Goal: Task Accomplishment & Management: Use online tool/utility

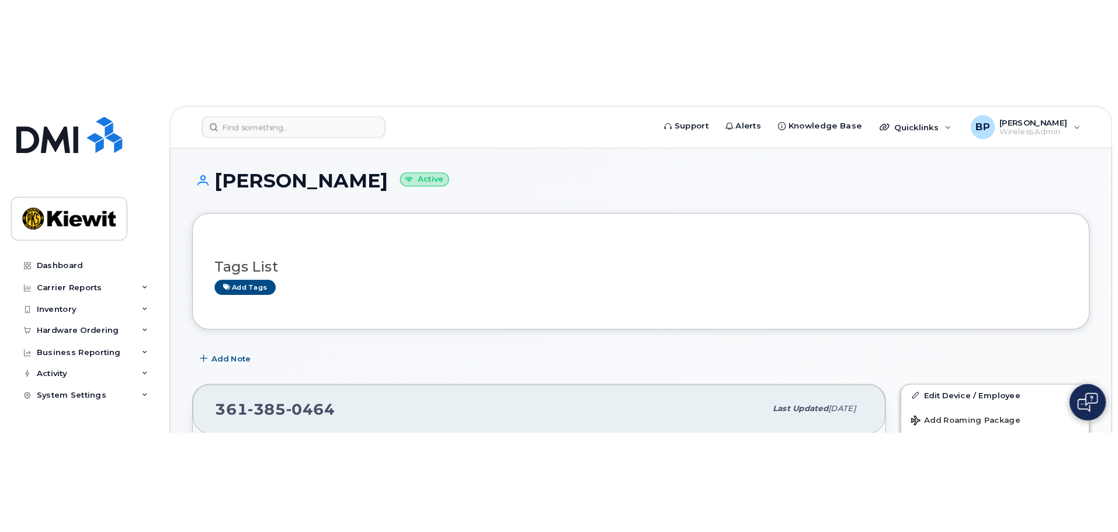
scroll to position [234, 0]
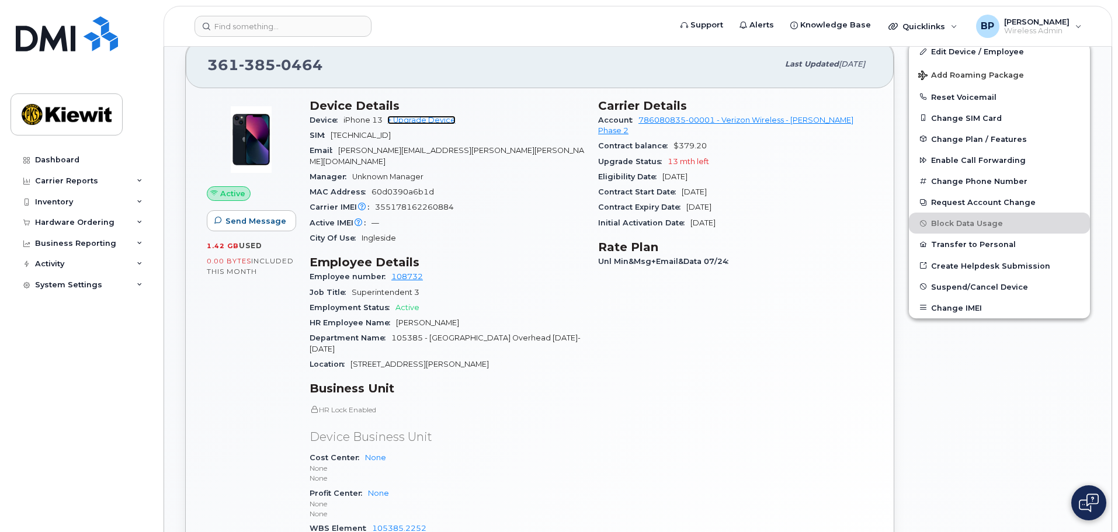
click at [435, 124] on link "+ Upgrade Device" at bounding box center [421, 120] width 68 height 9
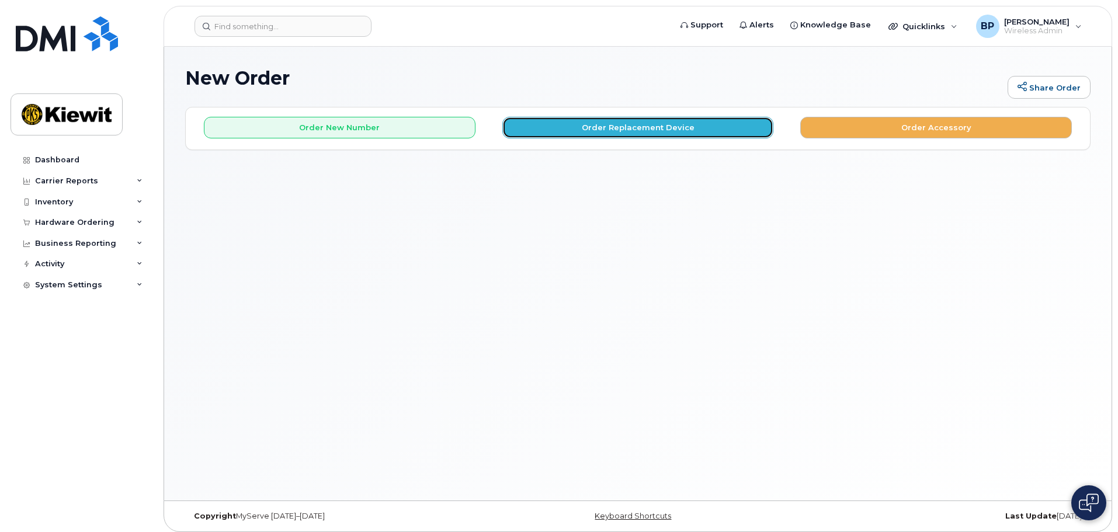
click at [587, 127] on button "Order Replacement Device" at bounding box center [638, 128] width 272 height 22
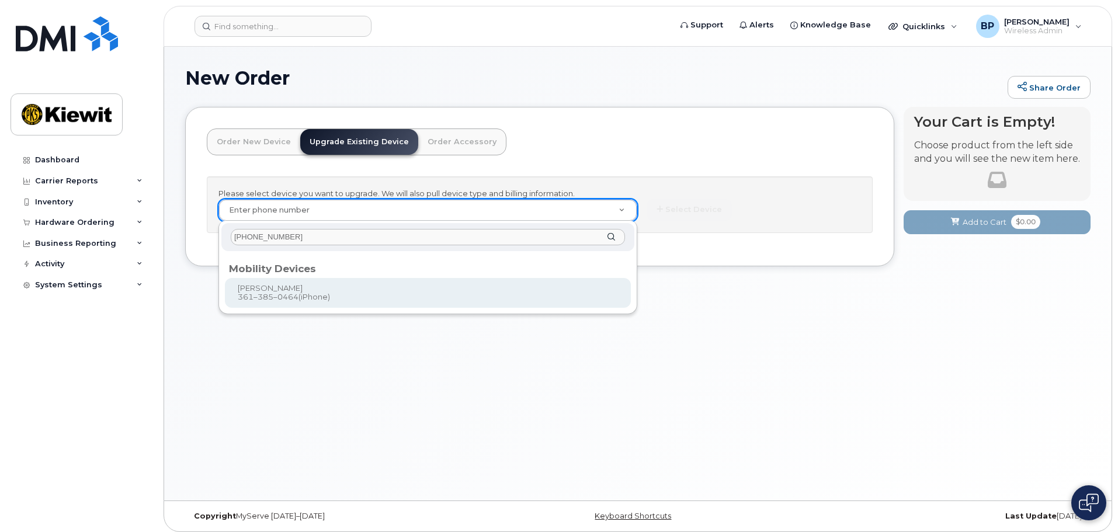
type input "361-385-0464"
type input "1167080"
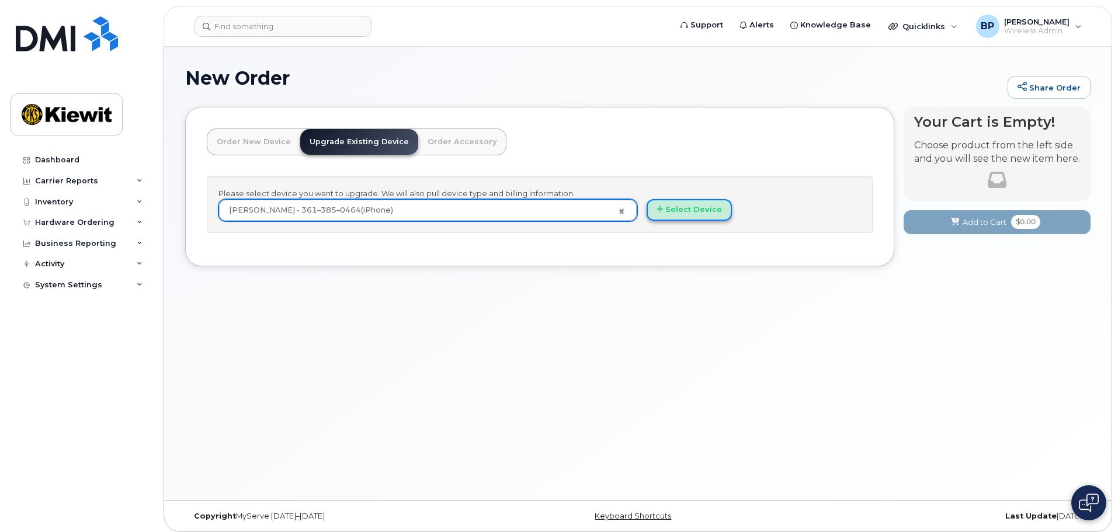
click at [661, 213] on icon "button" at bounding box center [659, 210] width 6 height 8
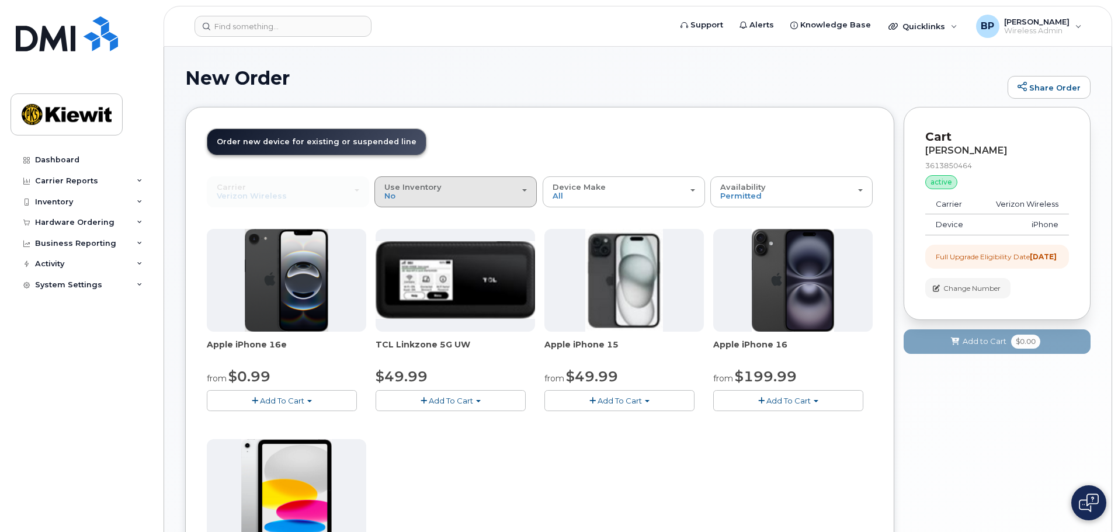
click at [522, 188] on div "Use Inventory No" at bounding box center [455, 192] width 143 height 18
click at [392, 239] on label "Yes" at bounding box center [391, 238] width 28 height 14
click at [0, 0] on input "Yes" at bounding box center [0, 0] width 0 height 0
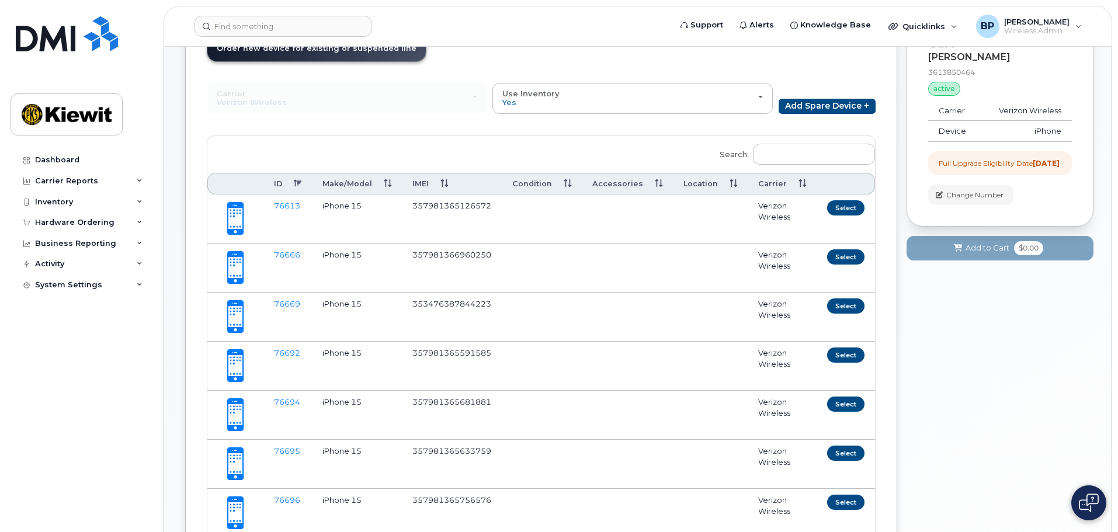
scroll to position [41, 0]
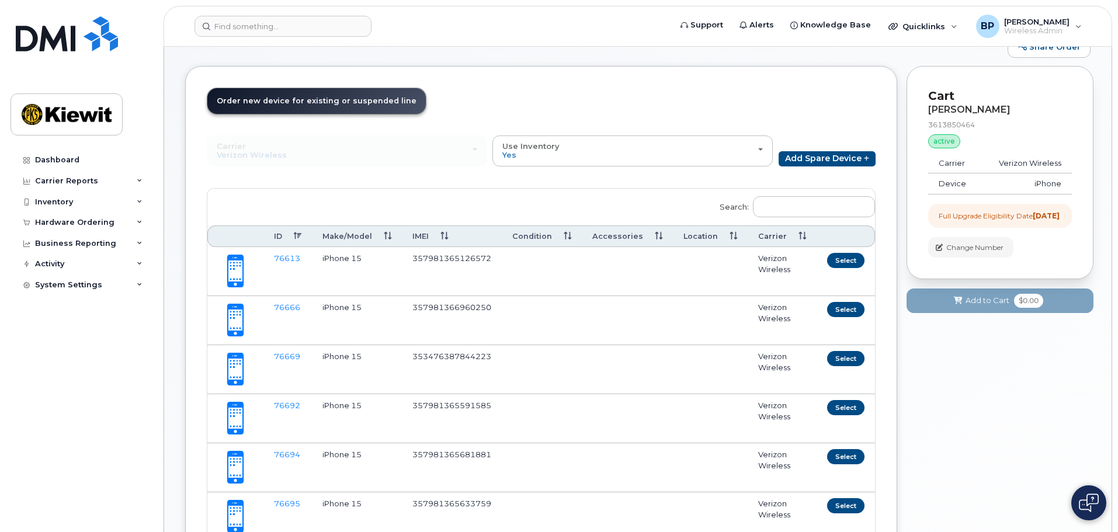
click at [281, 237] on th "ID" at bounding box center [287, 236] width 48 height 22
click at [108, 222] on div "Hardware Ordering" at bounding box center [74, 222] width 79 height 9
click at [75, 245] on div "Overview" at bounding box center [59, 244] width 38 height 11
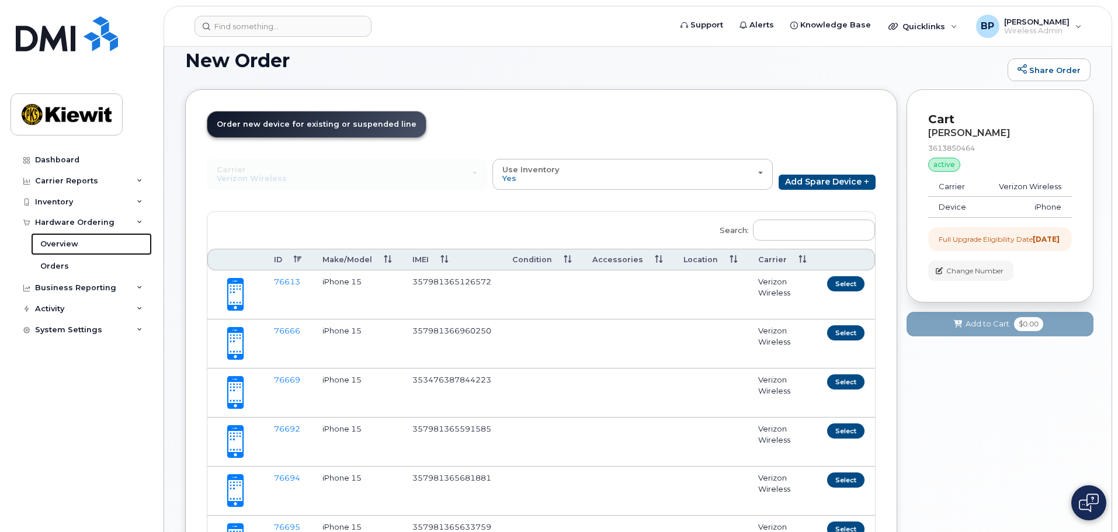
scroll to position [0, 0]
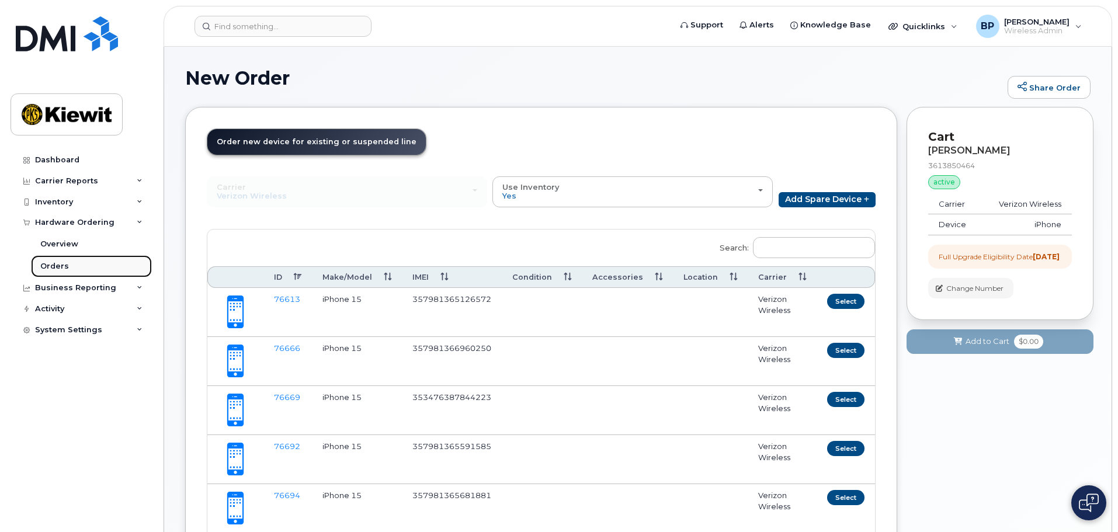
click at [48, 269] on div "Orders" at bounding box center [54, 266] width 29 height 11
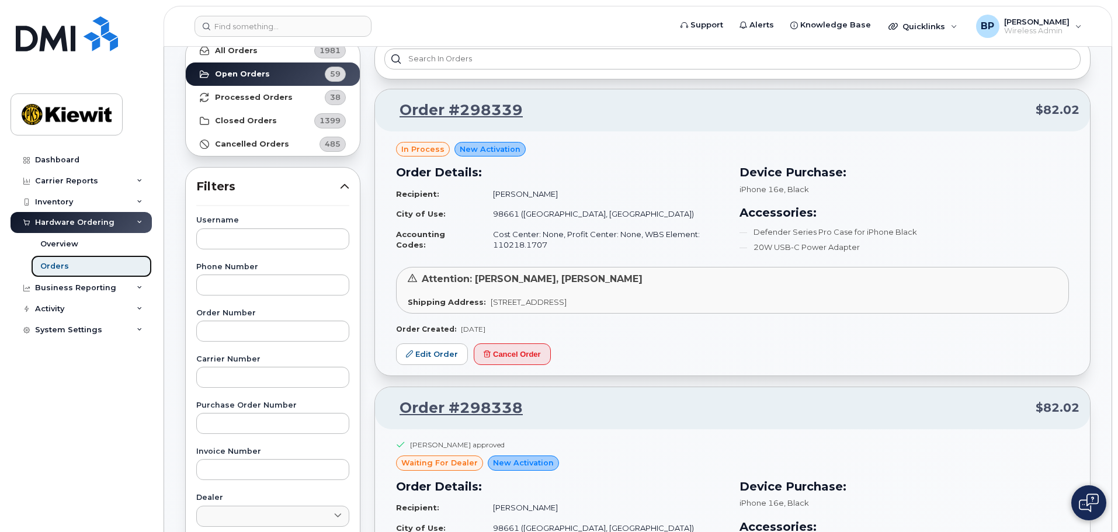
scroll to position [58, 0]
